Goal: Navigation & Orientation: Go to known website

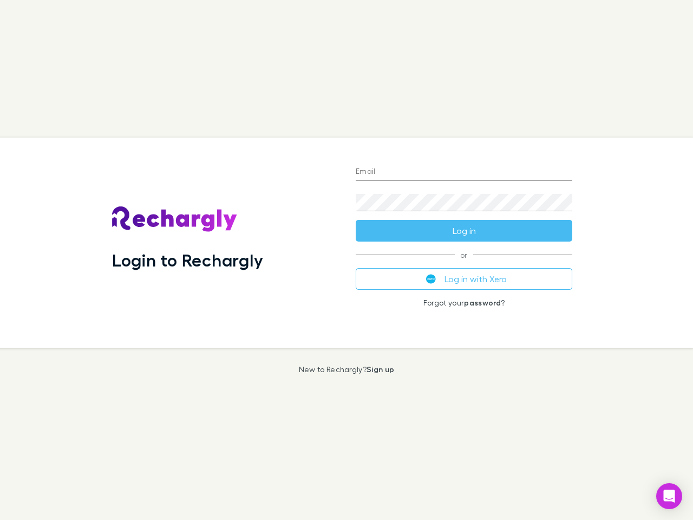
click at [347, 260] on div "Login to Rechargly" at bounding box center [225, 243] width 244 height 210
click at [464, 172] on input "Email" at bounding box center [464, 172] width 217 height 17
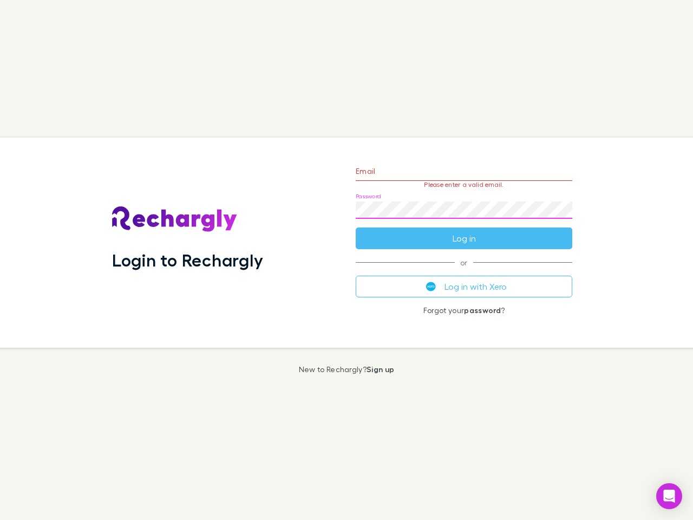
click at [464, 231] on form "Email Please enter a valid email. Password Log in" at bounding box center [464, 202] width 217 height 94
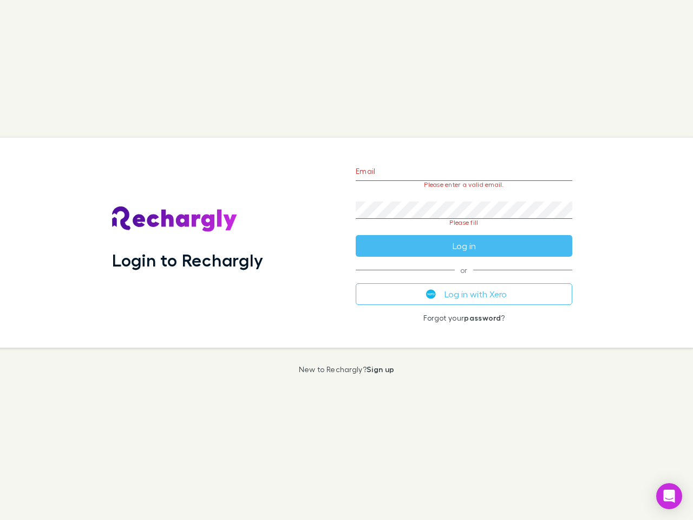
click at [464, 279] on div "Email Please enter a valid email. Password Please fill Log in or Log in with Xe…" at bounding box center [464, 243] width 234 height 210
click at [669, 496] on icon "Open Intercom Messenger" at bounding box center [669, 496] width 11 height 13
